Goal: Navigation & Orientation: Find specific page/section

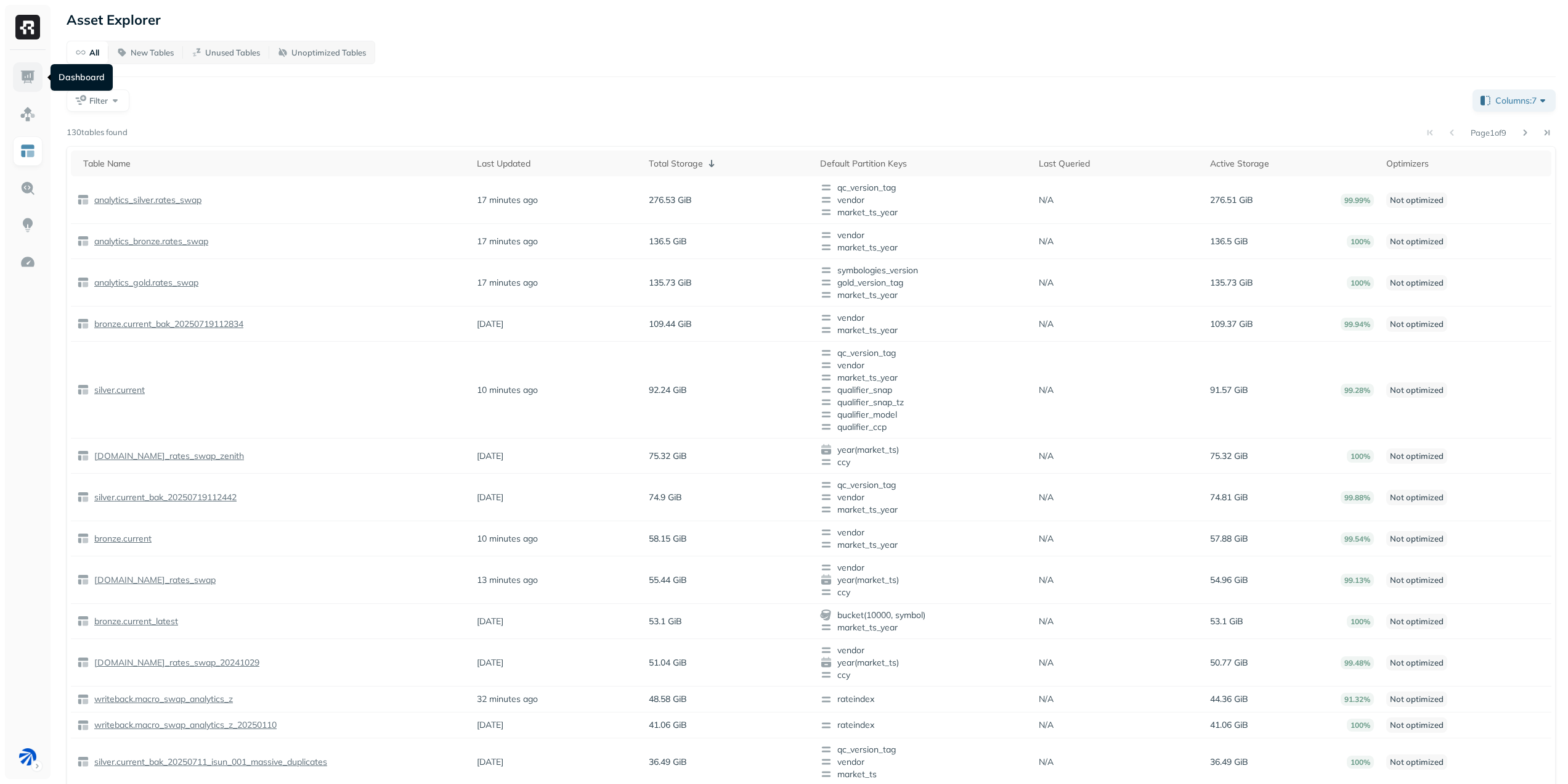
click at [22, 70] on img at bounding box center [28, 77] width 16 height 16
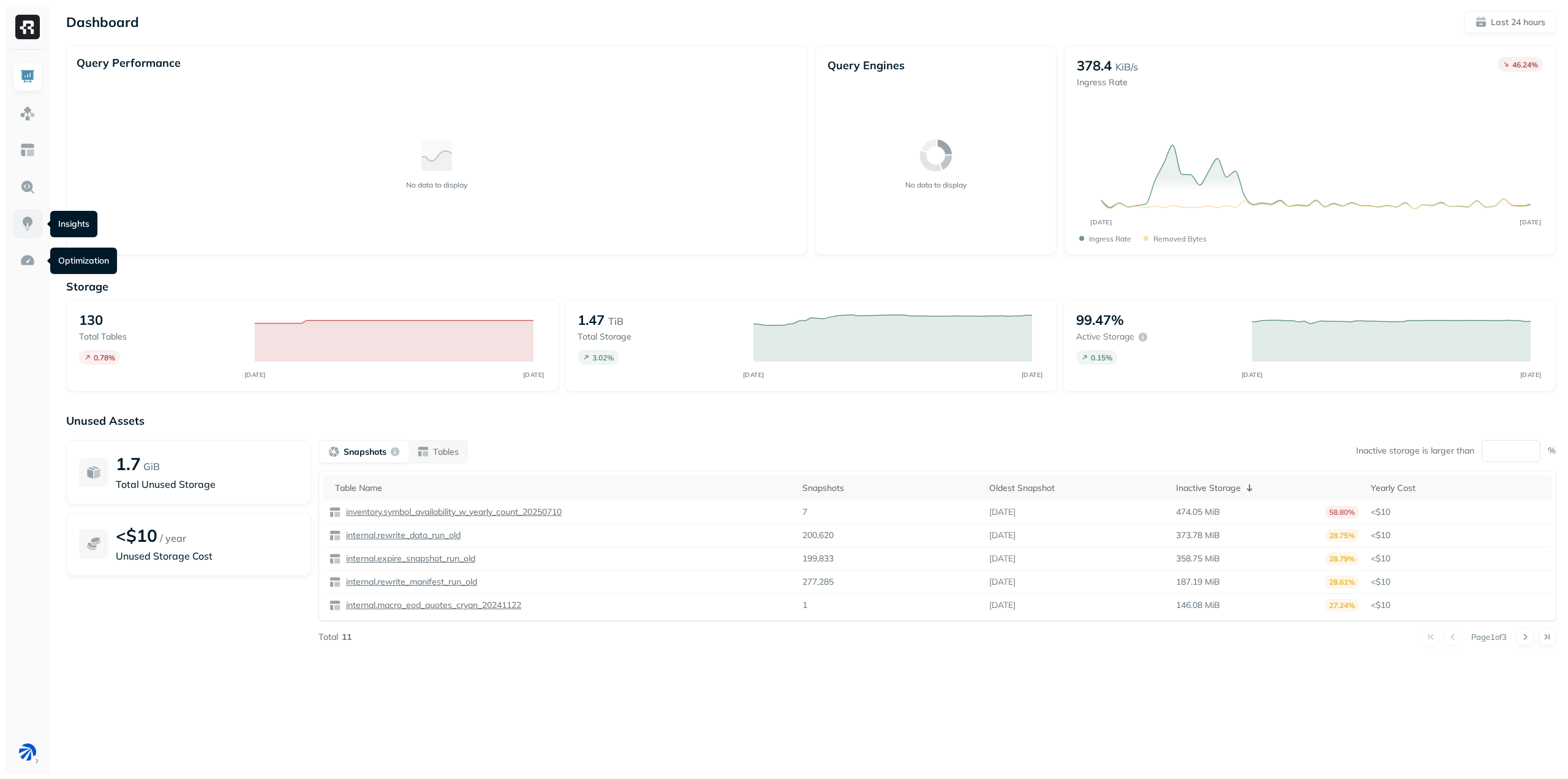
click at [29, 221] on img at bounding box center [28, 223] width 16 height 16
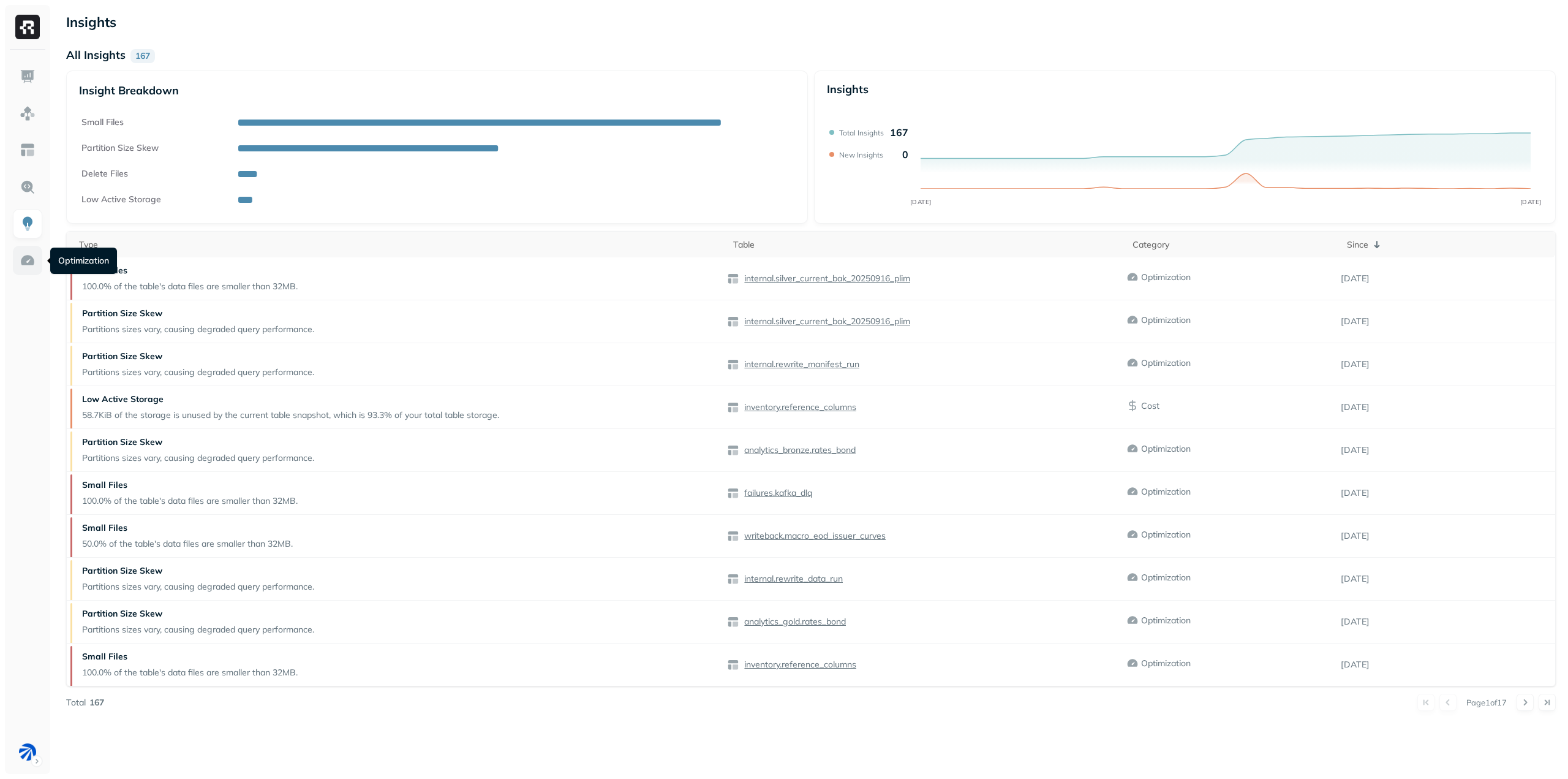
click at [30, 265] on img at bounding box center [28, 260] width 16 height 16
